Goal: Transaction & Acquisition: Download file/media

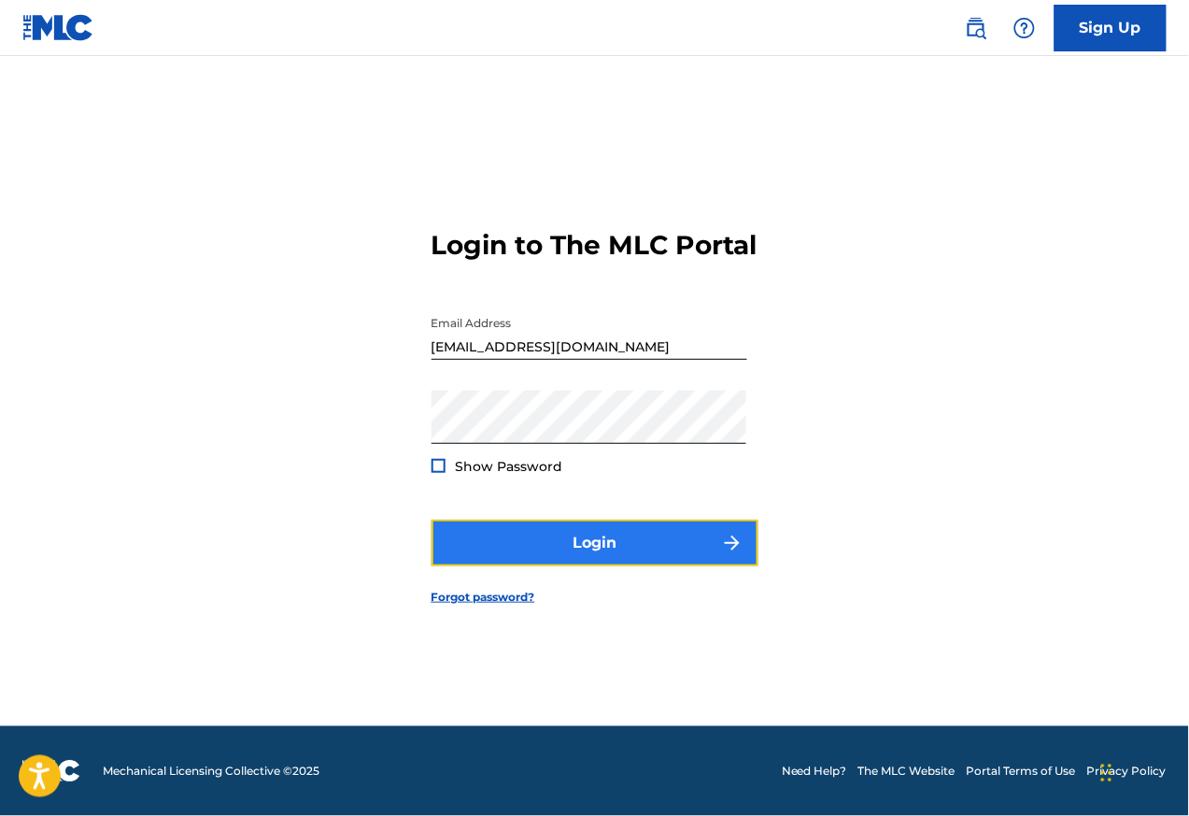
click at [622, 566] on button "Login" at bounding box center [595, 542] width 327 height 47
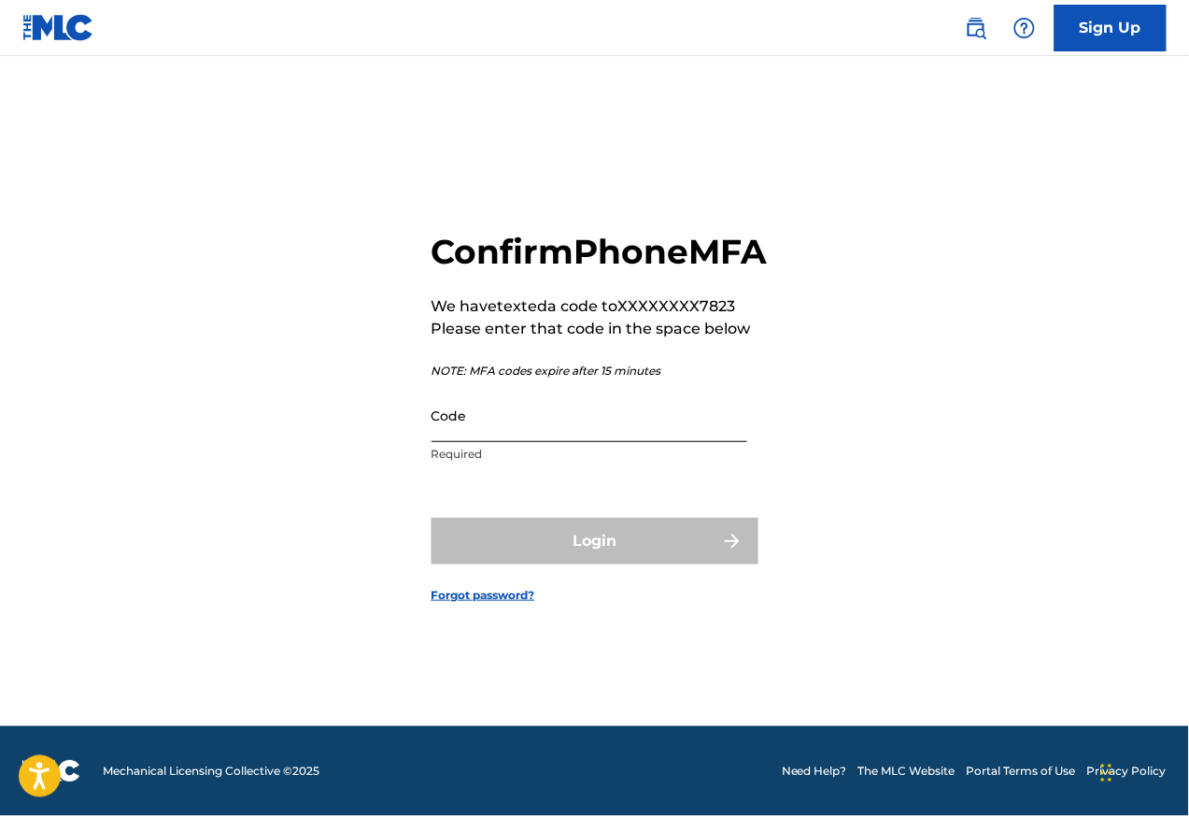
click at [568, 430] on input "Code" at bounding box center [590, 415] width 316 height 53
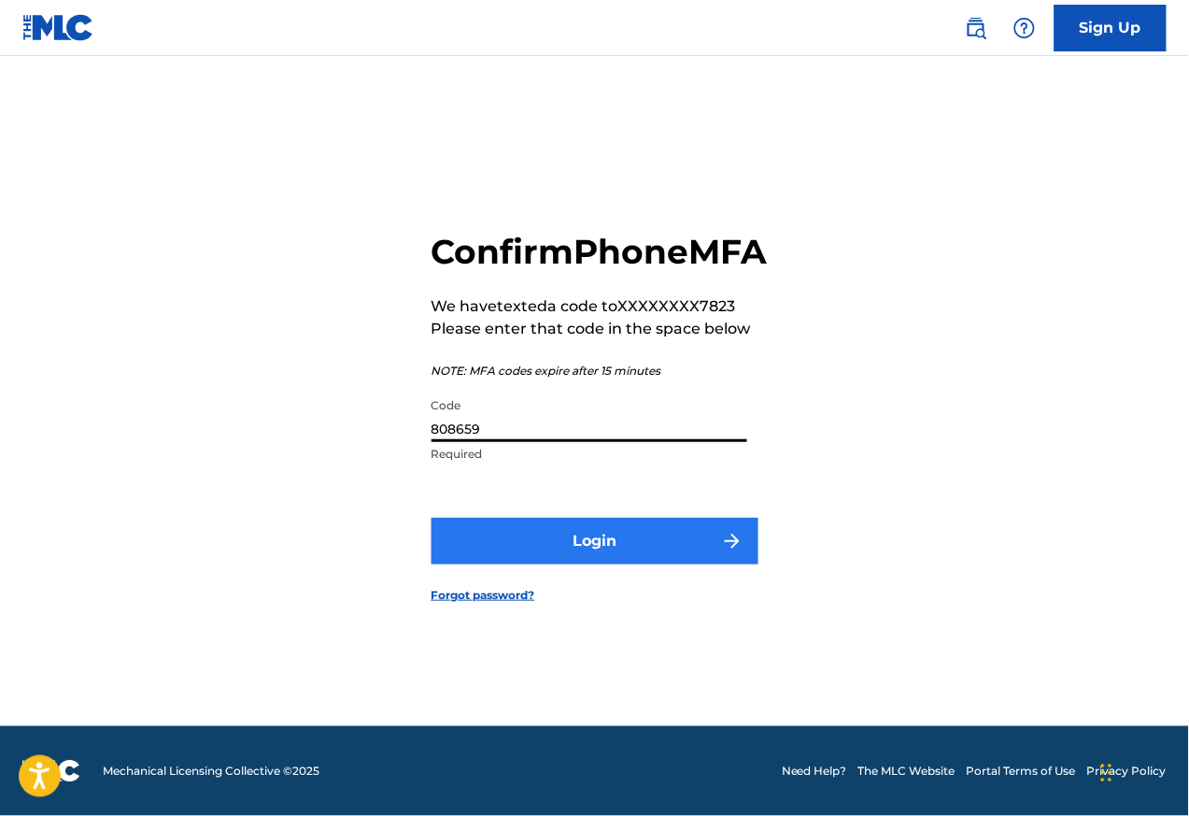
type input "808659"
click at [609, 564] on button "Login" at bounding box center [595, 541] width 327 height 47
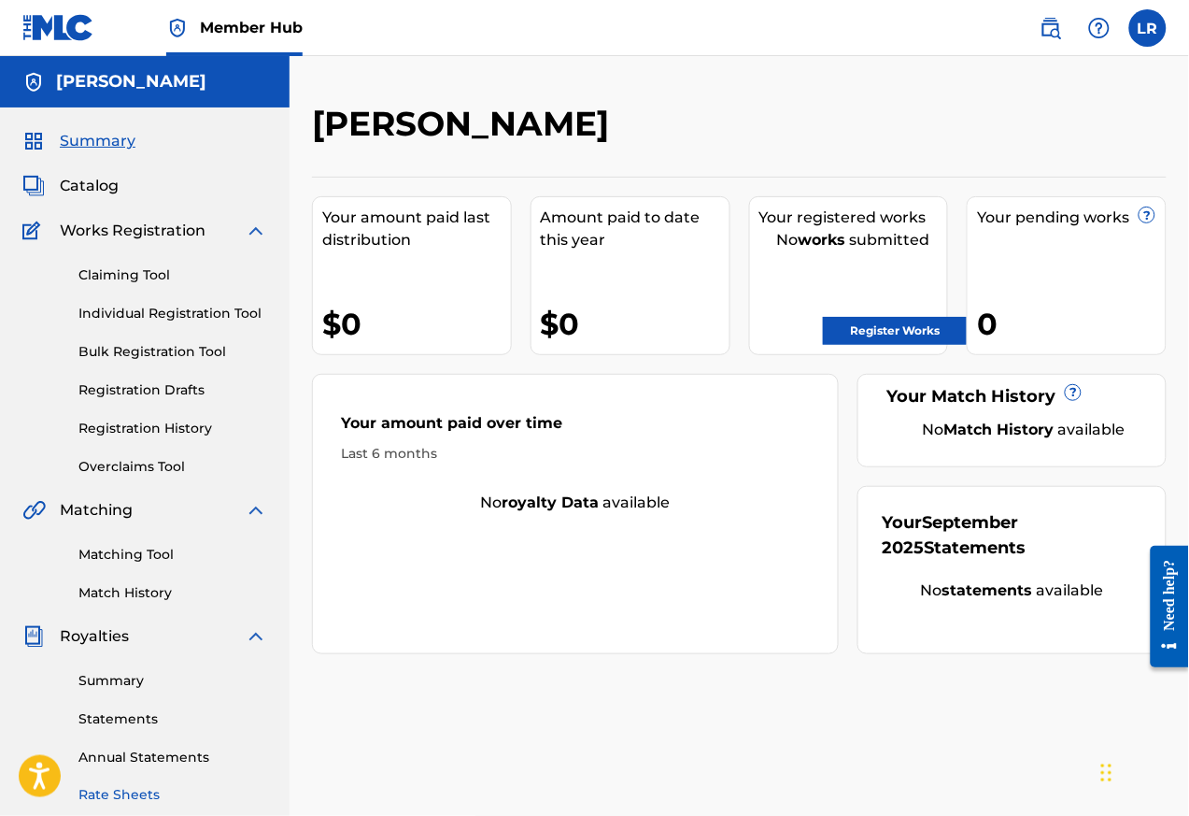
click at [127, 793] on link "Rate Sheets" at bounding box center [172, 796] width 189 height 20
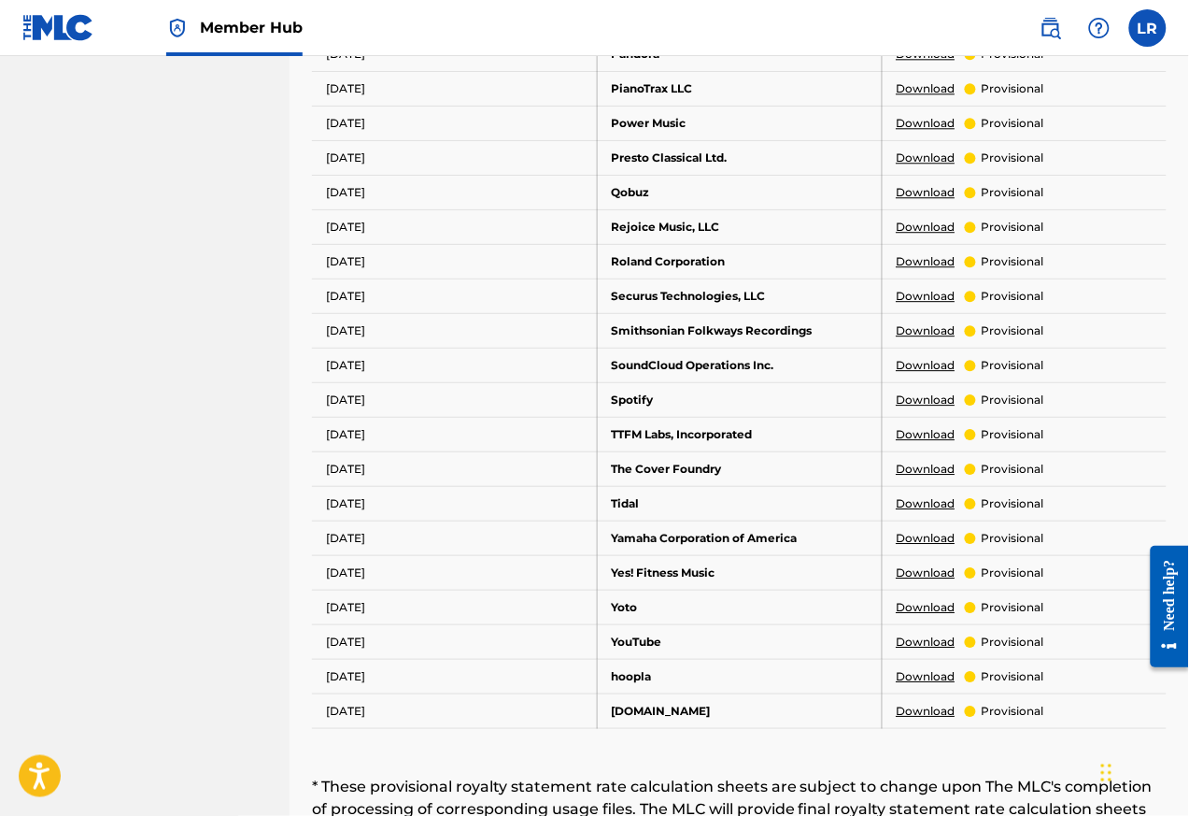
scroll to position [1221, 0]
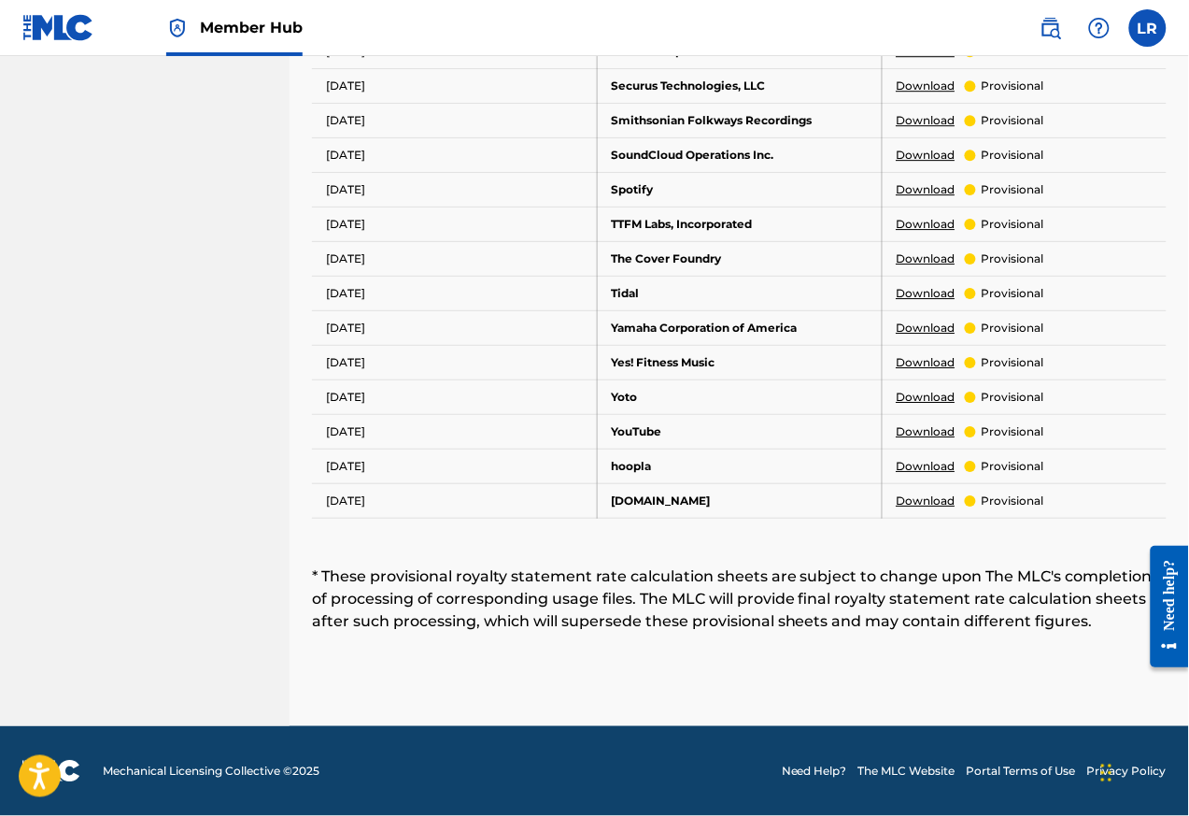
click at [922, 503] on link "Download" at bounding box center [926, 500] width 59 height 17
click at [918, 191] on link "Download" at bounding box center [926, 189] width 59 height 17
click at [921, 433] on link "Download" at bounding box center [926, 431] width 59 height 17
click at [925, 434] on link "Download" at bounding box center [926, 431] width 59 height 17
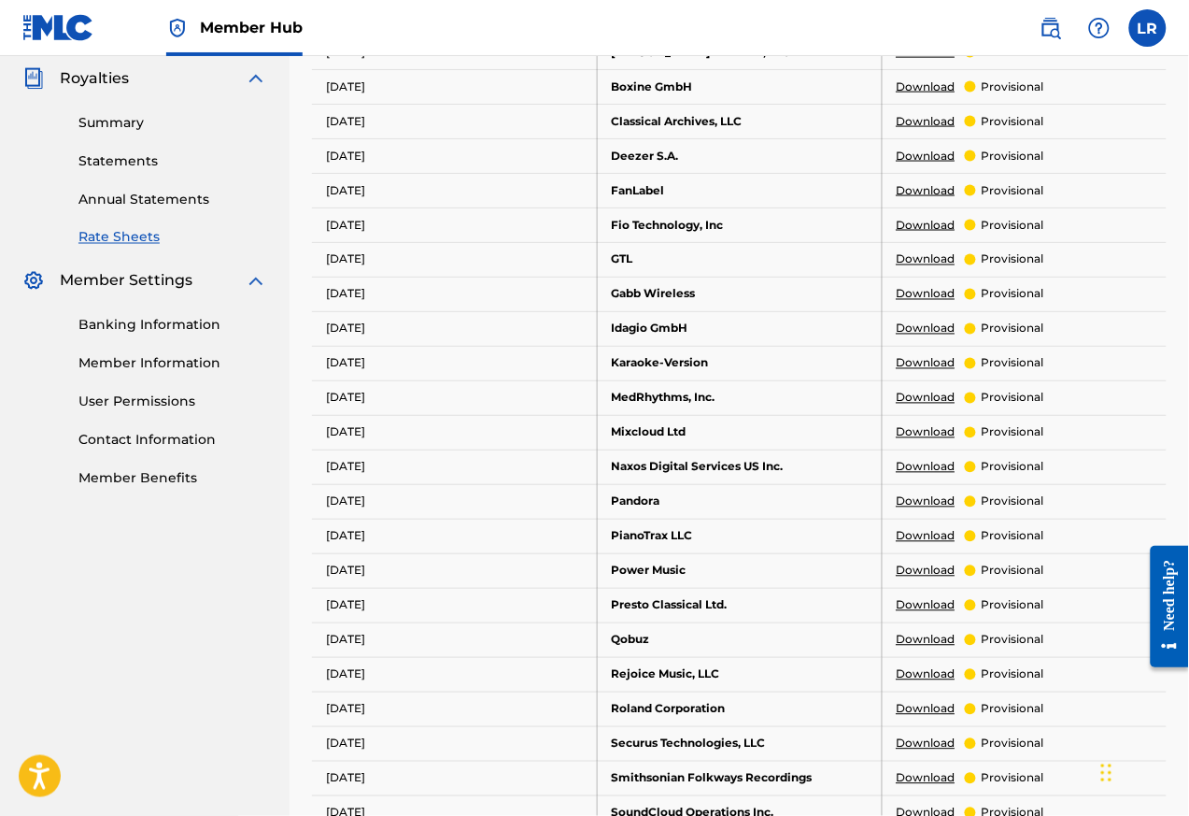
scroll to position [436, 0]
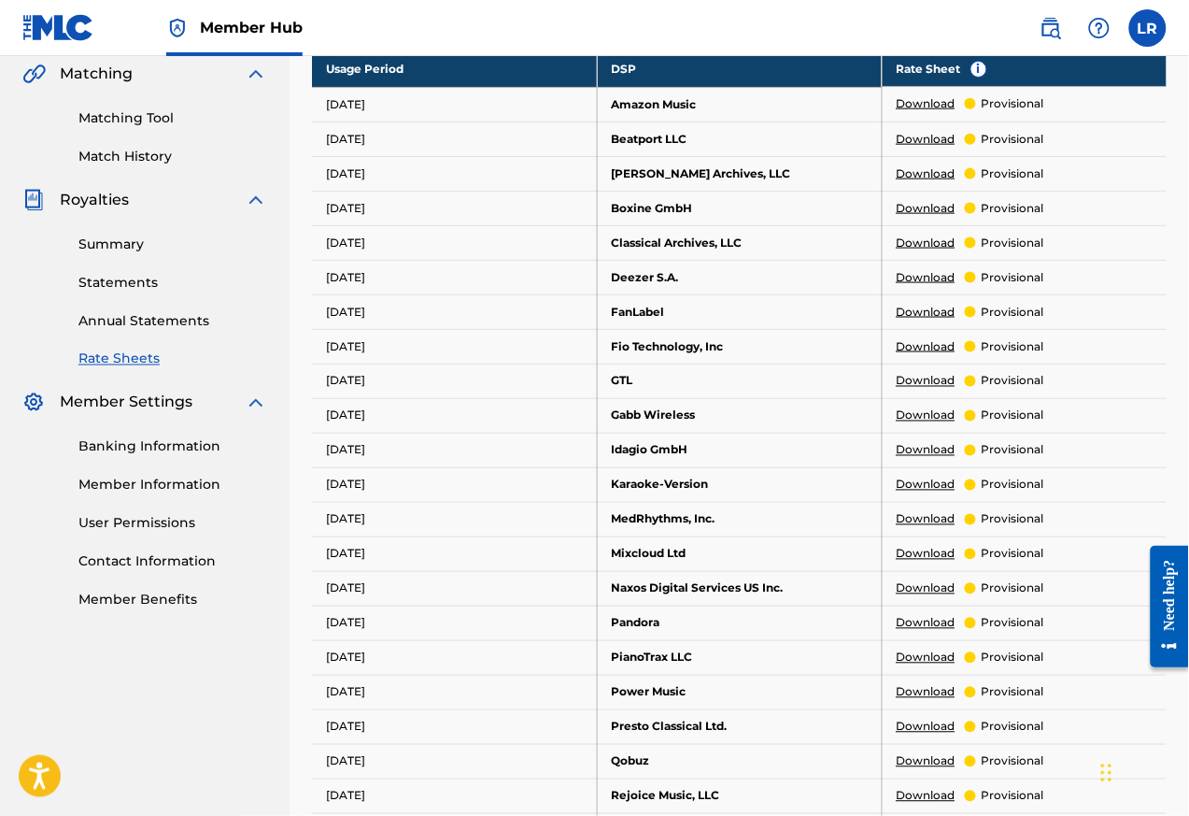
click at [928, 125] on td "Download provisional" at bounding box center [1024, 138] width 285 height 35
click at [918, 104] on link "Download" at bounding box center [926, 103] width 59 height 17
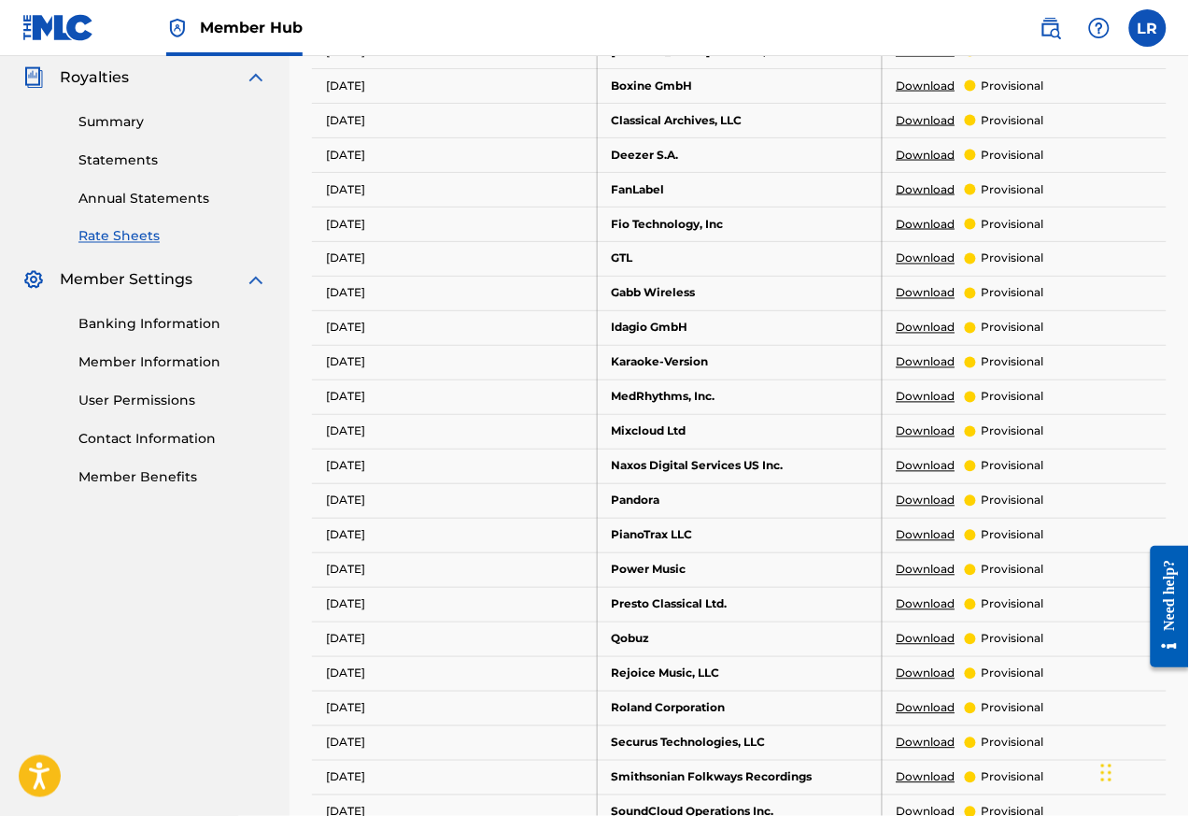
scroll to position [1109, 0]
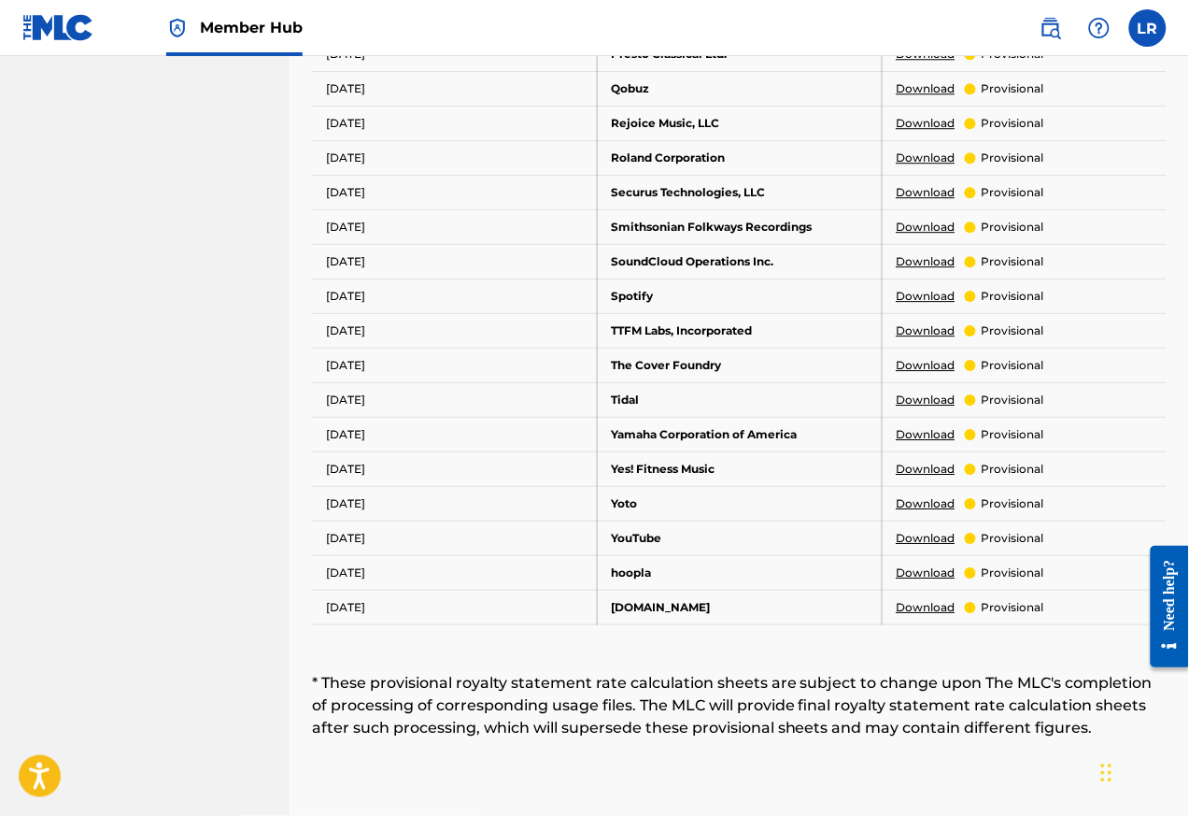
click at [925, 313] on td "Download provisional" at bounding box center [1024, 295] width 285 height 35
click at [917, 305] on link "Download" at bounding box center [926, 296] width 59 height 17
